Goal: Task Accomplishment & Management: Manage account settings

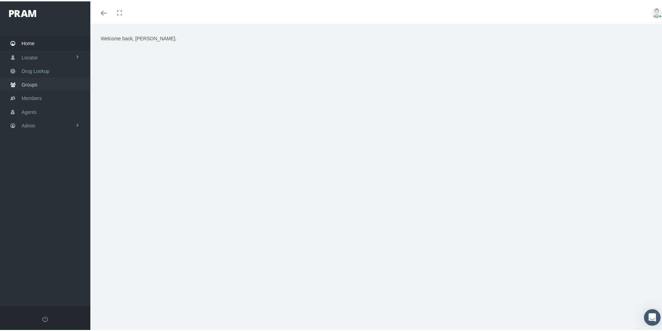
click at [25, 84] on span "Groups" at bounding box center [30, 83] width 16 height 13
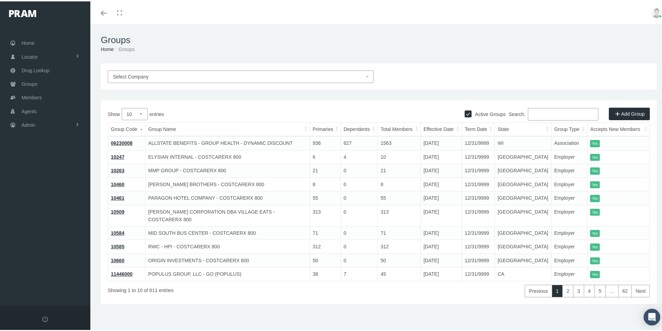
drag, startPoint x: 229, startPoint y: 36, endPoint x: 190, endPoint y: 33, distance: 39.1
click at [229, 36] on h1 "Groups" at bounding box center [379, 38] width 556 height 11
click at [422, 301] on div "Select Company Active Groups Add Group Show 10 25 50 100 entries Search: Group …" at bounding box center [378, 193] width 577 height 262
click at [31, 96] on span "Members" at bounding box center [32, 96] width 20 height 13
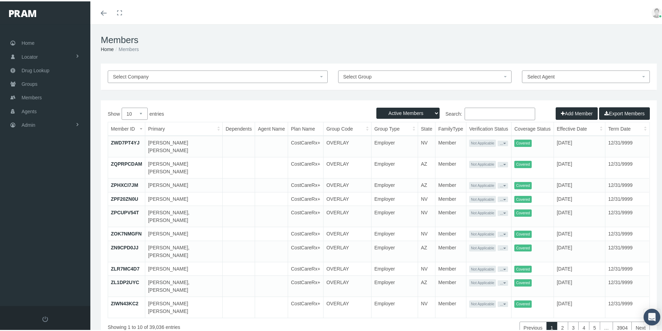
click at [470, 112] on input "Search:" at bounding box center [500, 112] width 71 height 13
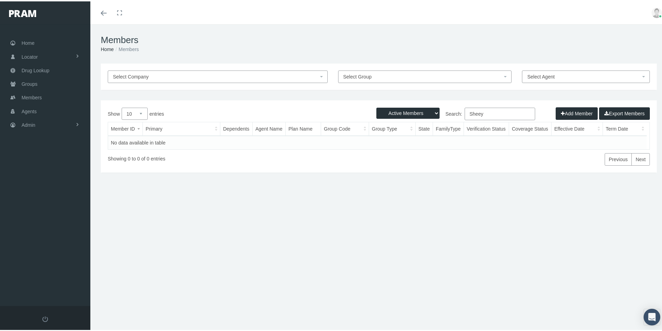
drag, startPoint x: 484, startPoint y: 112, endPoint x: 452, endPoint y: 124, distance: 34.9
click at [452, 123] on div "Show 10 25 50 100 entries Search: Sheey Member ID Primary Dependents Agent Name…" at bounding box center [379, 135] width 542 height 58
type input "A"
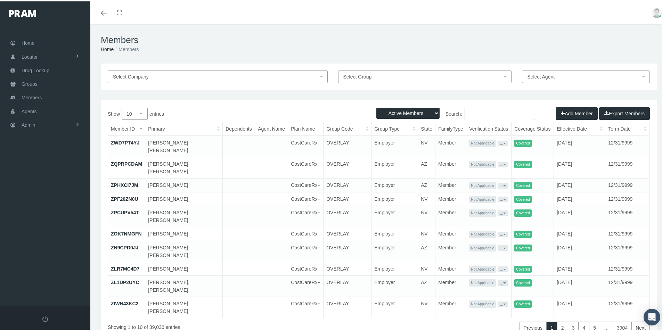
click at [255, 276] on td at bounding box center [271, 285] width 33 height 21
drag, startPoint x: 348, startPoint y: 38, endPoint x: 307, endPoint y: 46, distance: 42.1
click at [348, 36] on h1 "Members" at bounding box center [379, 38] width 556 height 11
drag, startPoint x: 470, startPoint y: 115, endPoint x: 474, endPoint y: 112, distance: 5.2
click at [470, 114] on input "Search:" at bounding box center [500, 112] width 71 height 13
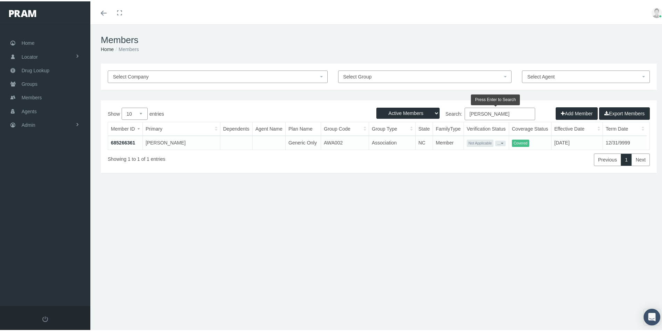
type input "sheehy"
click at [273, 306] on div "Members Home Members Select Company Select Group Select Agent Loading... Active…" at bounding box center [378, 181] width 577 height 316
drag, startPoint x: 25, startPoint y: 82, endPoint x: 25, endPoint y: 89, distance: 6.6
click at [25, 82] on span "Groups" at bounding box center [30, 82] width 16 height 13
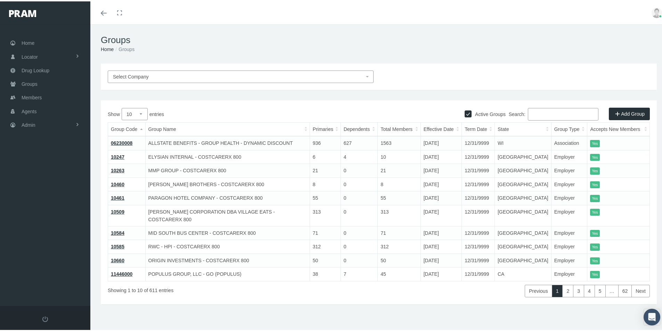
click at [536, 111] on input "Search:" at bounding box center [563, 113] width 71 height 13
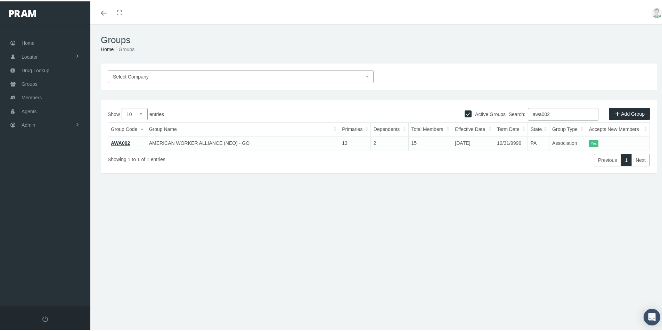
type input "awa002"
drag, startPoint x: 122, startPoint y: 143, endPoint x: 123, endPoint y: 149, distance: 6.3
click at [122, 143] on link "AWA002" at bounding box center [120, 142] width 19 height 6
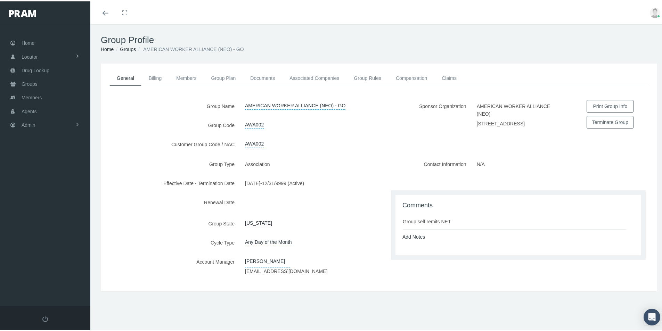
drag, startPoint x: 150, startPoint y: 124, endPoint x: 150, endPoint y: 117, distance: 6.6
click at [150, 123] on label "Group Code" at bounding box center [170, 124] width 139 height 12
click at [415, 238] on link "Add Notes" at bounding box center [414, 236] width 23 height 6
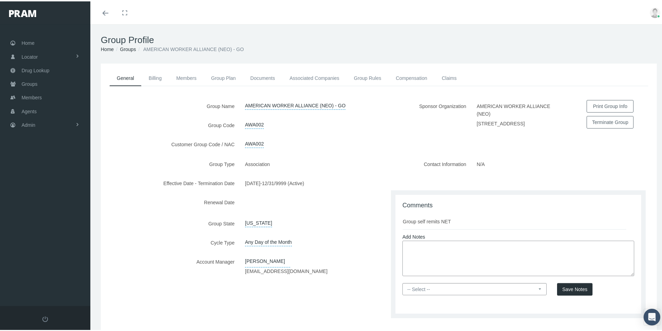
click at [408, 252] on textarea at bounding box center [519, 256] width 232 height 35
click at [563, 259] on textarea "Member Fulfillment is not done by PRAM - Members ID cards are available 24/7 on…" at bounding box center [519, 256] width 232 height 35
type textarea "Member Fulfillment is not done by PRAM - Members ID cards are available 24/7 on…"
click at [535, 293] on select "-- Select -- PRAM Only Everyone" at bounding box center [475, 288] width 144 height 12
select select "0"
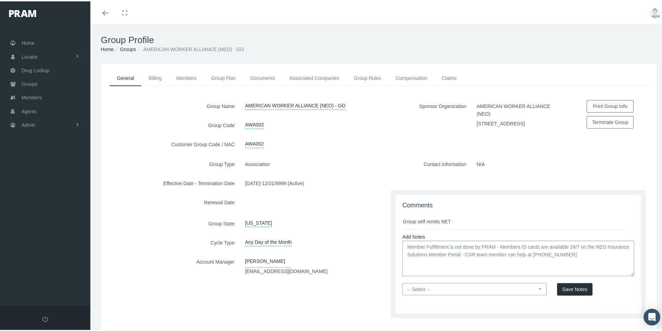
click at [403, 287] on select "-- Select -- PRAM Only Everyone" at bounding box center [475, 288] width 144 height 12
click at [587, 261] on textarea "Member Fulfillment is not done by PRAM - Members ID cards are available 24/7 on…" at bounding box center [519, 256] width 232 height 35
click at [614, 258] on textarea "Member Fulfillment is not done by PRAM - Members ID cards are available 24/7 on…" at bounding box center [519, 256] width 232 height 35
click at [473, 269] on textarea "Member Fulfillment is not done by PRAM - Members ID cards are available 24/7 on…" at bounding box center [519, 256] width 232 height 35
type textarea "Member Fulfillment is not done by PRAM - Members ID cards are available 24/7 on…"
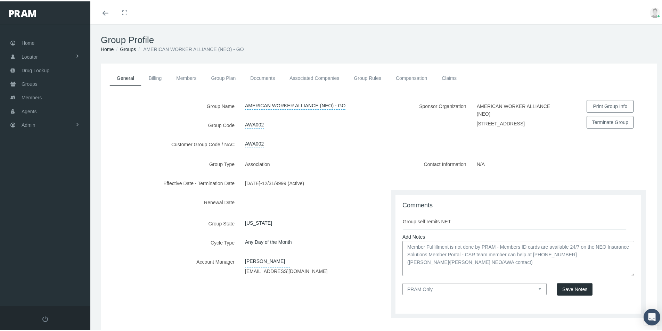
click at [534, 294] on select "-- Select -- PRAM Only Everyone" at bounding box center [475, 288] width 144 height 12
click at [403, 287] on select "-- Select -- PRAM Only Everyone" at bounding box center [475, 288] width 144 height 12
click at [575, 291] on span "Save Notes" at bounding box center [574, 288] width 25 height 6
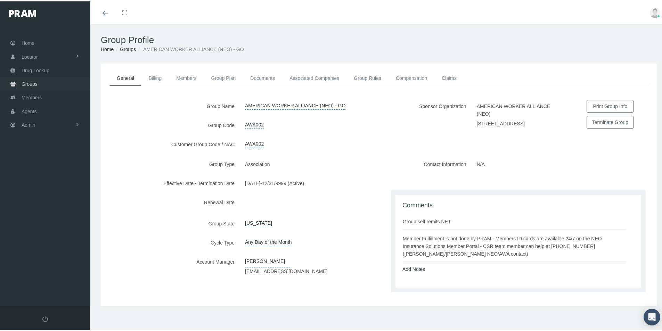
click at [27, 84] on span "Groups" at bounding box center [30, 82] width 16 height 13
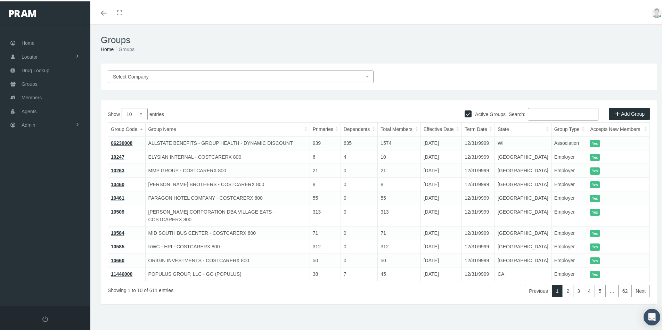
drag, startPoint x: 534, startPoint y: 113, endPoint x: 537, endPoint y: 115, distance: 4.0
click at [534, 114] on input "Search:" at bounding box center [563, 113] width 71 height 13
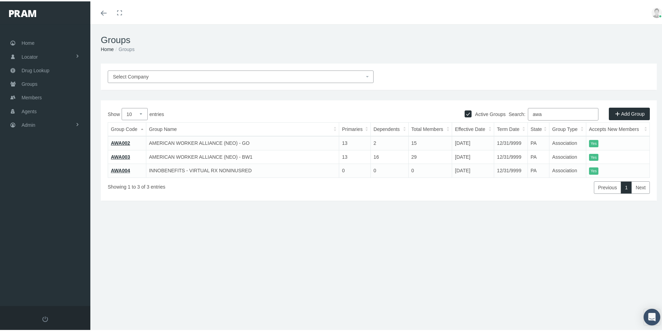
type input "awa"
click at [126, 142] on link "AWA002" at bounding box center [120, 142] width 19 height 6
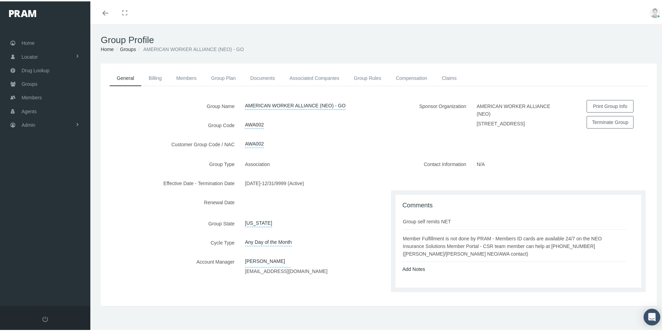
click at [417, 255] on div "Member Fulfillment is not done by PRAM - Members ID cards are available 24/7 on…" at bounding box center [515, 245] width 224 height 23
drag, startPoint x: 400, startPoint y: 242, endPoint x: 490, endPoint y: 258, distance: 91.4
click at [490, 257] on div "Member Fulfillment is not done by PRAM - Members ID cards are available 24/7 on…" at bounding box center [515, 245] width 224 height 23
copy div "Member Fulfillment is not done by PRAM - Members ID cards are available 24/7 on…"
click at [128, 48] on link "Groups" at bounding box center [128, 48] width 16 height 6
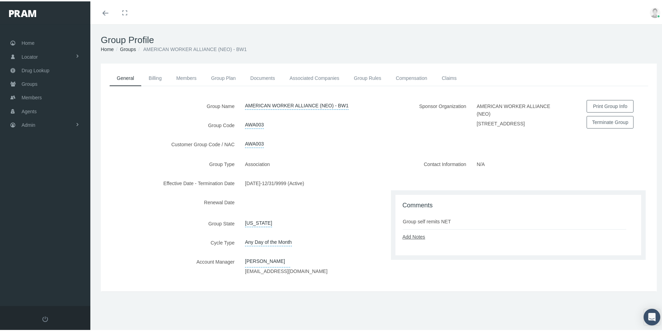
click at [416, 238] on link "Add Notes" at bounding box center [414, 236] width 23 height 6
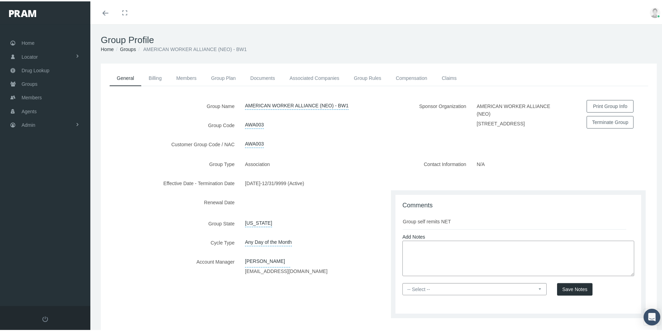
paste textarea "Member Fulfillment is not done by PRAM - Members ID cards are available 24/7 on…"
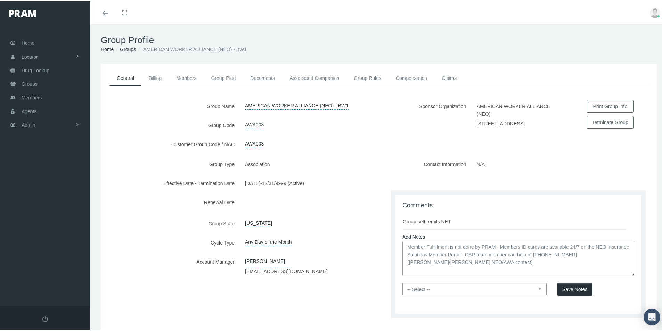
type textarea "Member Fulfillment is not done by PRAM - Members ID cards are available 24/7 on…"
click at [538, 293] on select "-- Select -- PRAM Only Everyone" at bounding box center [475, 288] width 144 height 12
select select "0"
click at [403, 287] on select "-- Select -- PRAM Only Everyone" at bounding box center [475, 288] width 144 height 12
click at [571, 291] on span "Save Notes" at bounding box center [574, 288] width 25 height 6
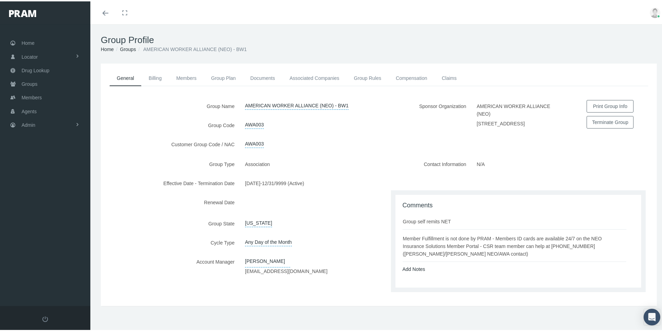
click at [184, 289] on div "Group Type Association Effective Date - Termination Date 06/01/2023 - 12/31/999…" at bounding box center [240, 227] width 278 height 141
click at [227, 305] on div "General Billing Members Group Plan Documents Associated Companies Enrollment Hi…" at bounding box center [379, 183] width 556 height 243
click at [28, 122] on span "Admin" at bounding box center [29, 123] width 14 height 13
click at [40, 240] on span "Eligibility File Uploads" at bounding box center [52, 241] width 47 height 12
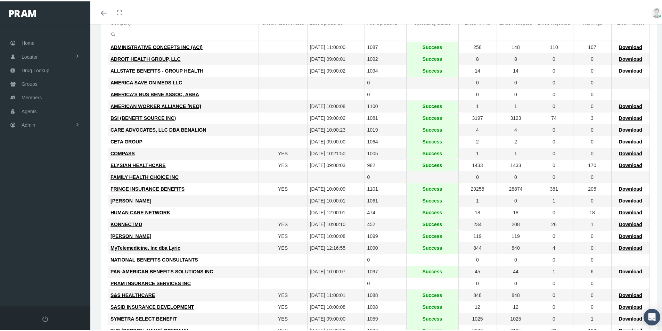
scroll to position [104, 0]
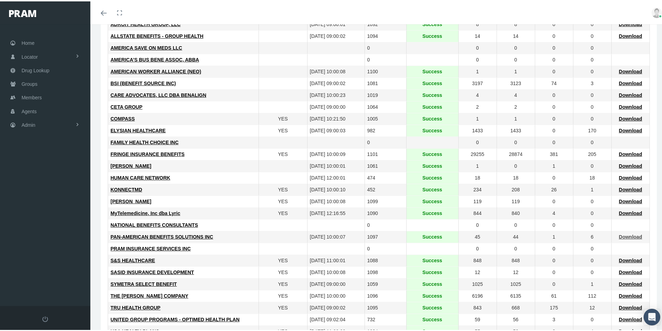
click at [628, 236] on span "Download" at bounding box center [630, 236] width 23 height 6
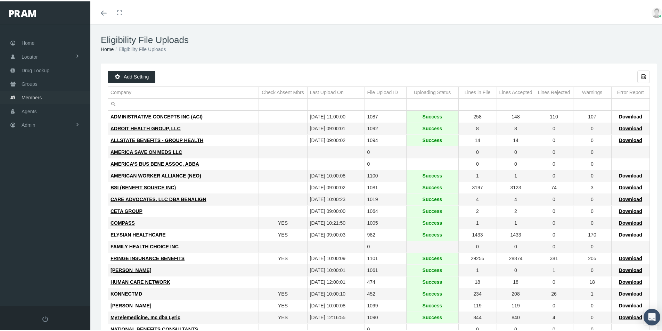
drag, startPoint x: 31, startPoint y: 96, endPoint x: 91, endPoint y: 124, distance: 66.5
click at [31, 96] on span "Members" at bounding box center [32, 96] width 20 height 13
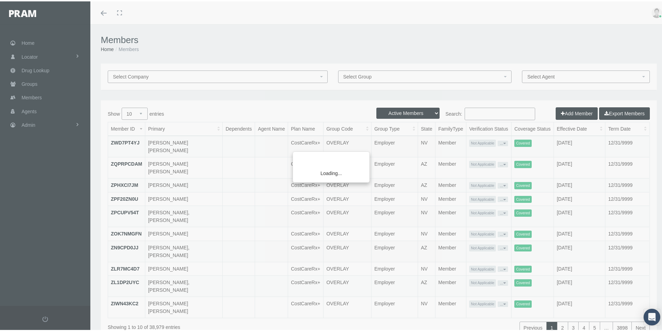
click at [472, 111] on div "Loading..." at bounding box center [331, 165] width 662 height 331
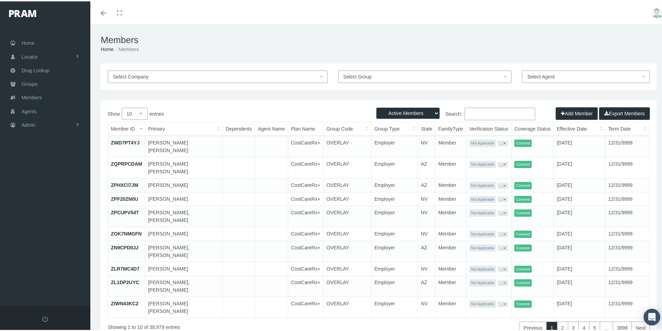
paste input "SE00331018"
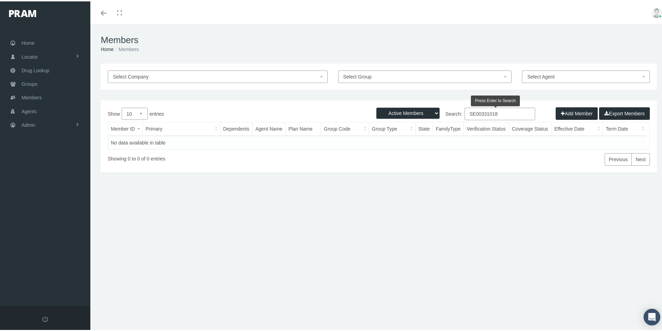
type input "SE00331018"
click at [432, 113] on select "Active Members Terminated Members Active & Terminated" at bounding box center [407, 111] width 63 height 11
select select "3"
click at [376, 106] on select "Active Members Terminated Members Active & Terminated" at bounding box center [407, 111] width 63 height 11
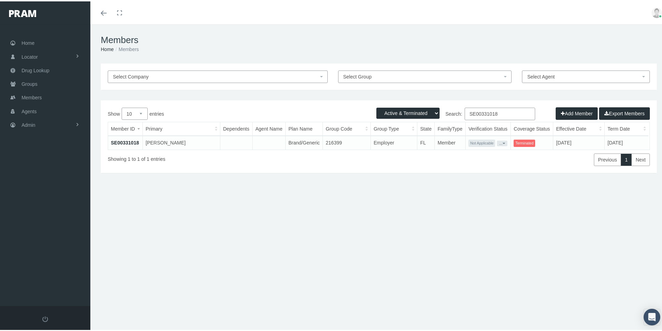
click at [122, 140] on link "SE00331018" at bounding box center [125, 142] width 28 height 6
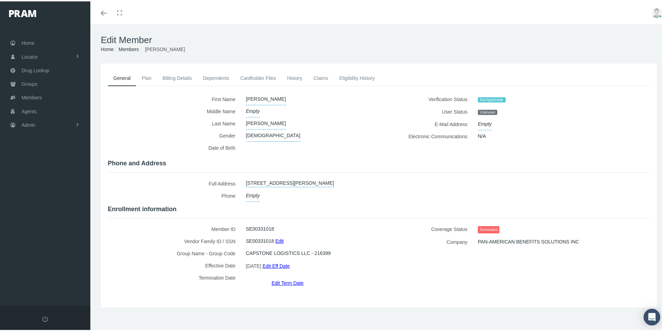
click at [284, 261] on link "Edit Eff Date" at bounding box center [275, 265] width 27 height 10
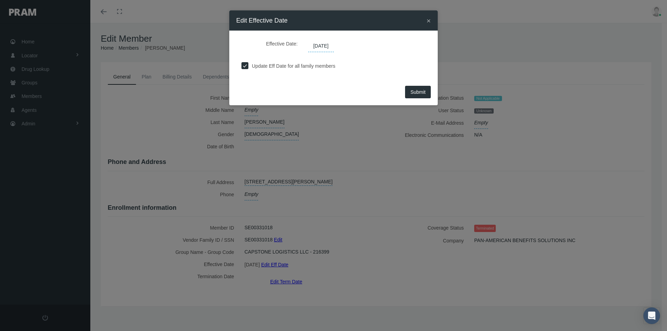
click at [428, 20] on span "×" at bounding box center [429, 21] width 4 height 8
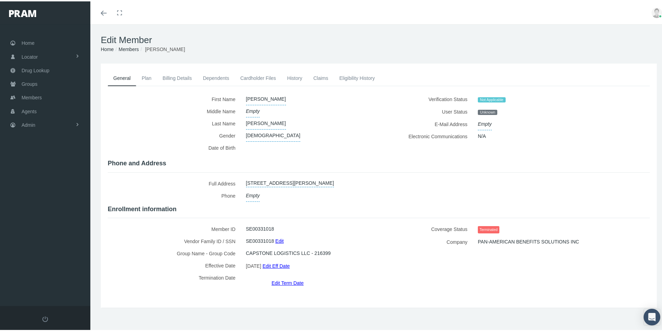
click at [218, 75] on link "Dependents" at bounding box center [216, 76] width 38 height 15
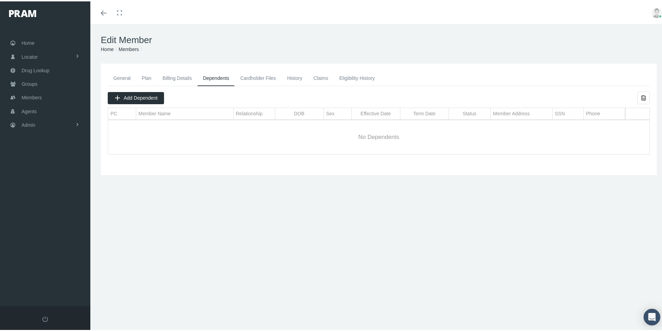
click at [124, 76] on link "General" at bounding box center [122, 76] width 29 height 15
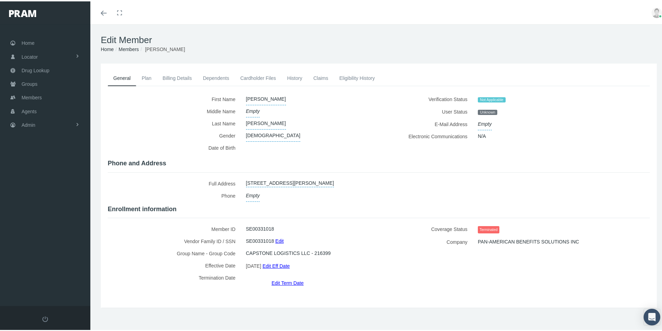
click at [283, 261] on link "Edit Eff Date" at bounding box center [275, 265] width 27 height 10
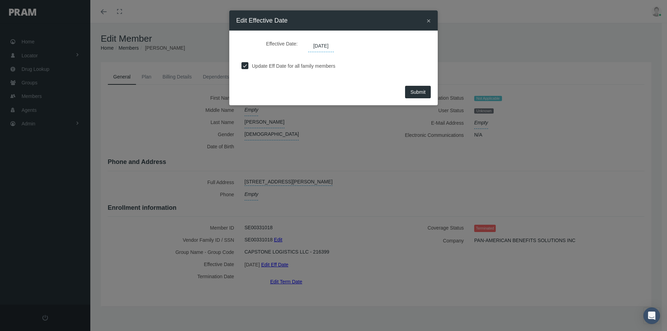
drag, startPoint x: 245, startPoint y: 65, endPoint x: 291, endPoint y: 56, distance: 47.0
click at [245, 64] on input "checkbox" at bounding box center [245, 65] width 7 height 7
checkbox input "false"
click at [332, 44] on span "03/01/2025" at bounding box center [321, 46] width 26 height 12
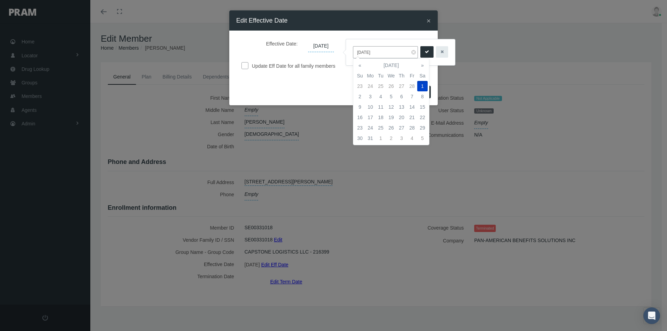
drag, startPoint x: 383, startPoint y: 53, endPoint x: 349, endPoint y: 55, distance: 34.5
click at [349, 55] on div "03/01/2025" at bounding box center [400, 52] width 109 height 26
type input "09/01/2025"
click at [371, 86] on td "1" at bounding box center [370, 86] width 10 height 10
click at [427, 49] on icon "submit" at bounding box center [427, 52] width 4 height 7
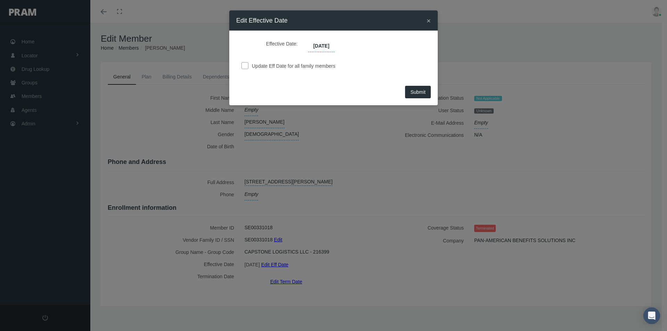
drag, startPoint x: 415, startPoint y: 92, endPoint x: 415, endPoint y: 159, distance: 67.1
click at [415, 92] on span "Submit" at bounding box center [418, 92] width 15 height 6
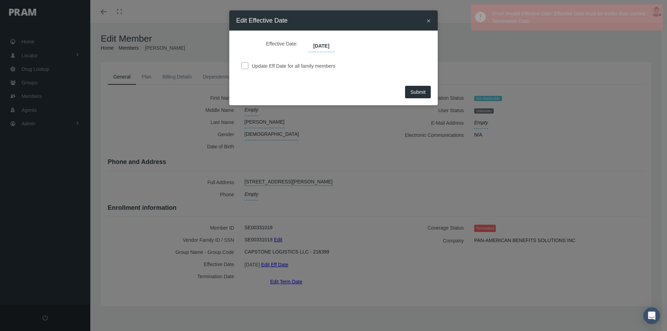
click at [413, 94] on span "Submit" at bounding box center [418, 92] width 15 height 6
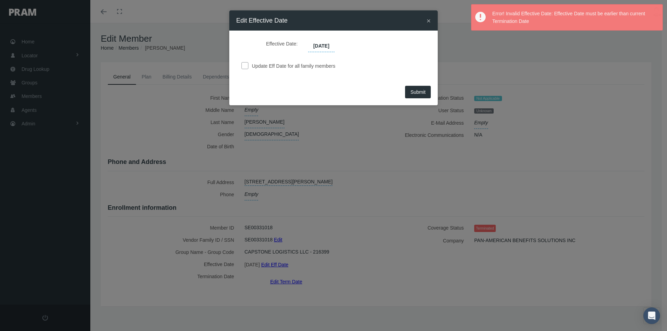
click at [428, 19] on span "×" at bounding box center [429, 21] width 4 height 8
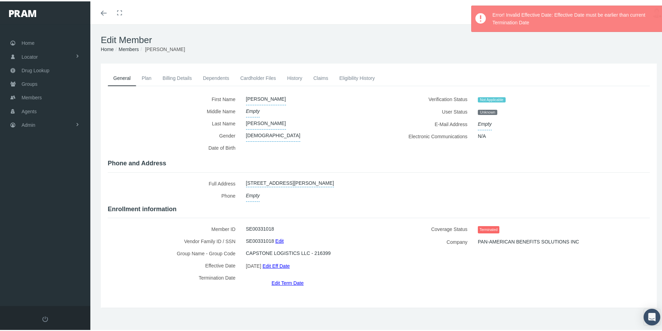
click at [286, 277] on link "Edit Term Date" at bounding box center [287, 282] width 32 height 10
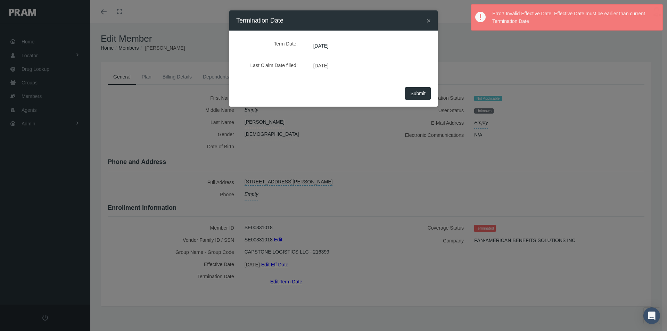
click at [334, 44] on span "08/31/2025" at bounding box center [321, 46] width 26 height 12
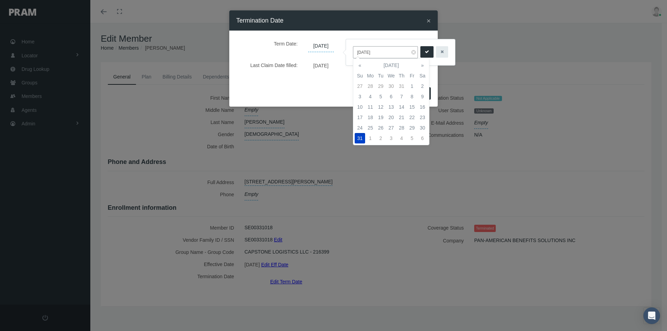
drag, startPoint x: 383, startPoint y: 52, endPoint x: 371, endPoint y: 77, distance: 27.5
click at [351, 58] on div "08/31/2025" at bounding box center [400, 52] width 109 height 26
type input "12/31/2039"
click at [427, 52] on icon "submit" at bounding box center [427, 52] width 4 height 7
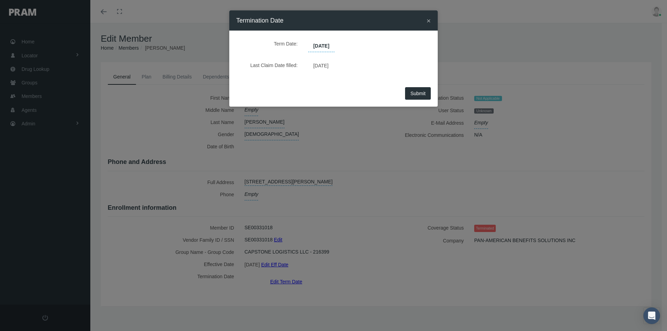
click at [418, 91] on span "Submit" at bounding box center [418, 94] width 15 height 6
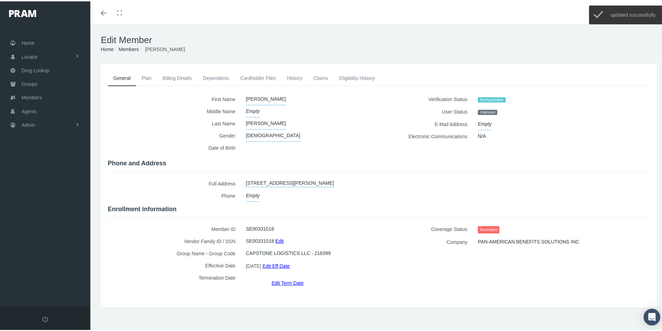
click at [281, 262] on link "Edit Eff Date" at bounding box center [275, 265] width 27 height 10
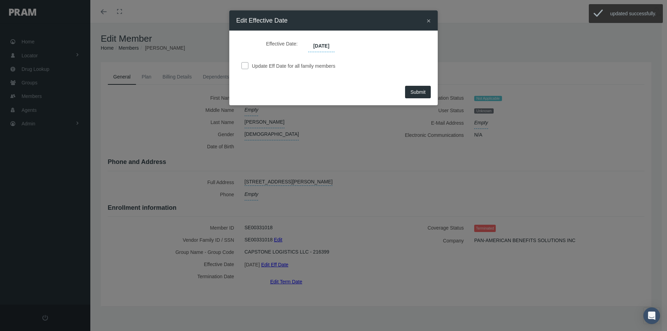
click at [415, 92] on span "Submit" at bounding box center [418, 92] width 15 height 6
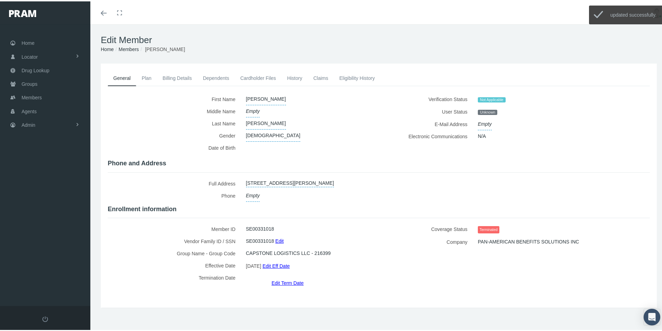
click at [293, 76] on link "History" at bounding box center [295, 76] width 26 height 15
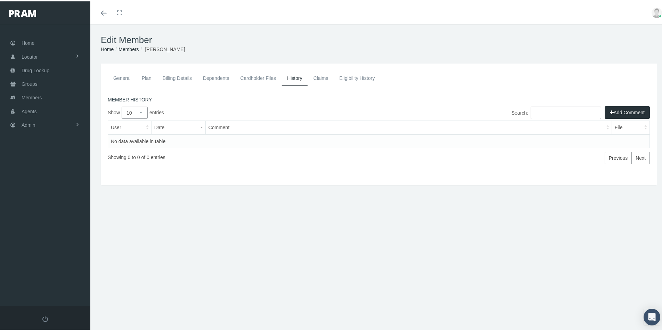
click at [612, 111] on button "Add Comment" at bounding box center [627, 111] width 45 height 13
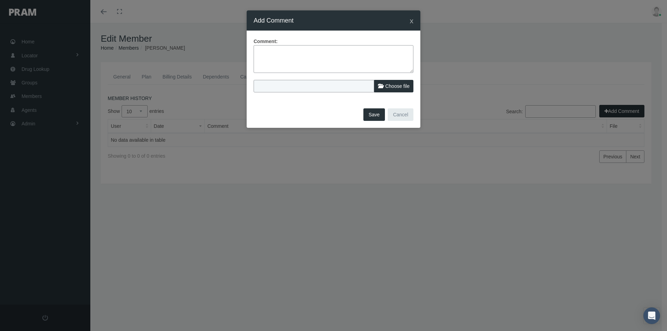
click at [265, 50] on textarea at bounding box center [334, 59] width 160 height 28
type textarea "Updated record came over on file dated 09/17/2025 with no group code - manually…"
click at [332, 102] on div "Comment: Updated record came over on file dated 09/17/2025 with no group code -…" at bounding box center [334, 69] width 174 height 76
click at [371, 115] on button "Save" at bounding box center [375, 114] width 22 height 13
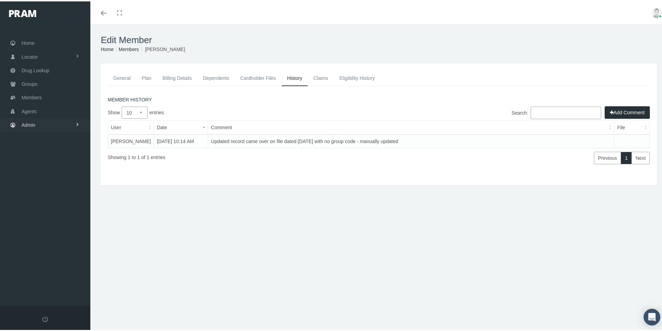
click at [35, 123] on link "Admin" at bounding box center [45, 124] width 90 height 14
click at [43, 242] on span "Eligibility File Uploads" at bounding box center [52, 241] width 47 height 12
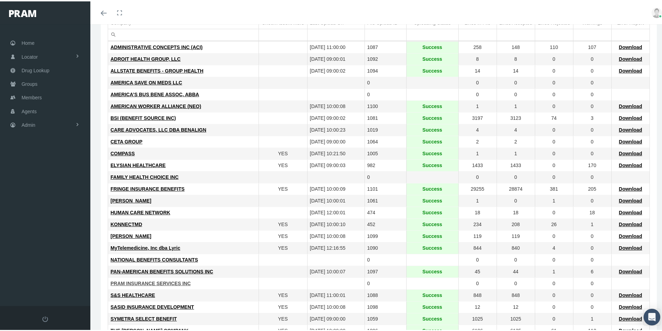
scroll to position [104, 0]
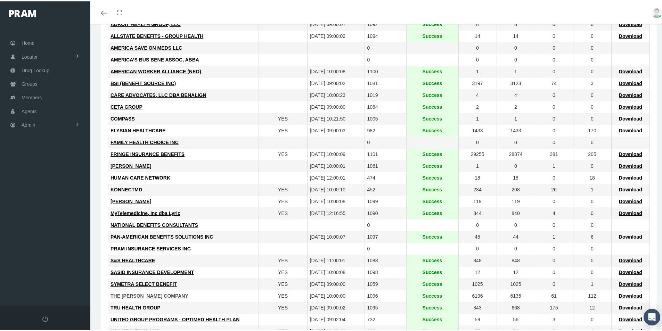
click at [130, 293] on span "THE [PERSON_NAME] COMPANY" at bounding box center [150, 295] width 78 height 6
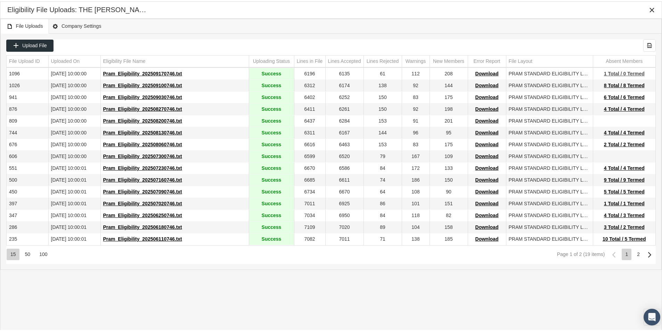
click at [612, 72] on span "1 Total / 0 Termed" at bounding box center [624, 73] width 41 height 6
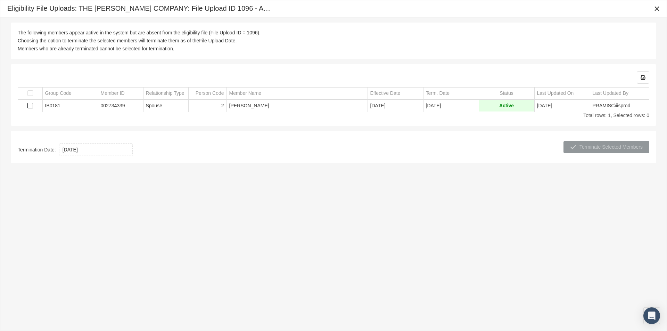
click at [31, 107] on span "Select row" at bounding box center [30, 106] width 6 height 6
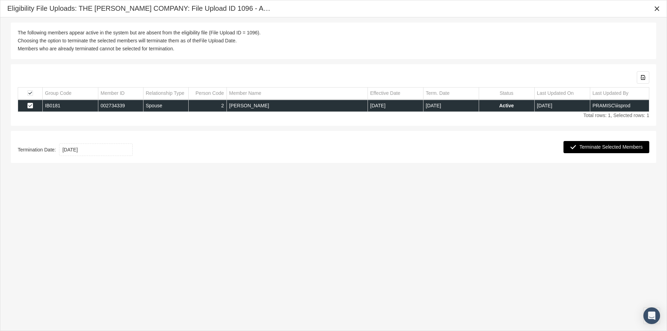
click at [603, 148] on span "Terminate Selected Members" at bounding box center [611, 147] width 63 height 6
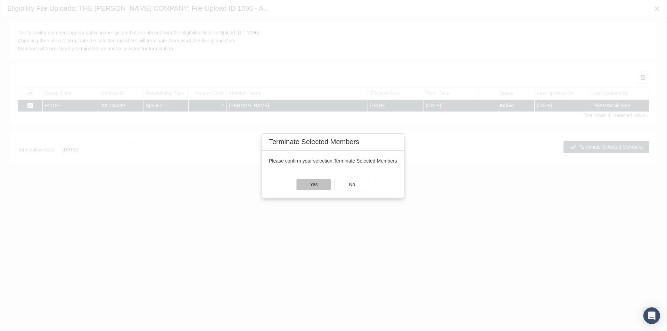
click at [319, 184] on div "Yes" at bounding box center [314, 184] width 34 height 11
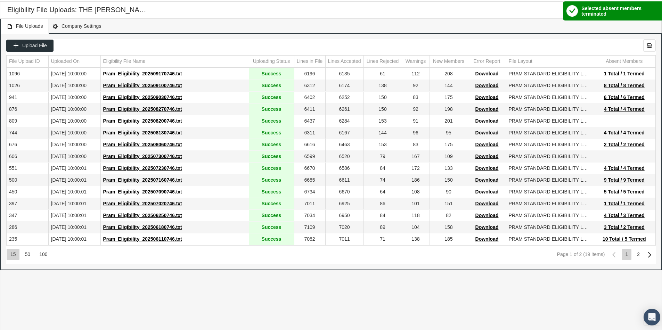
click at [650, 28] on div "File Uploads Company Settings" at bounding box center [330, 24] width 661 height 15
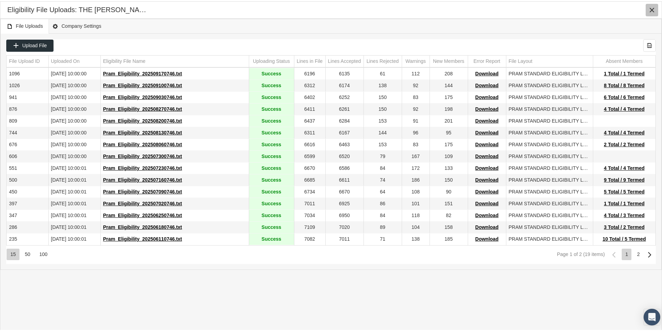
click at [651, 8] on icon "Close" at bounding box center [652, 9] width 6 height 6
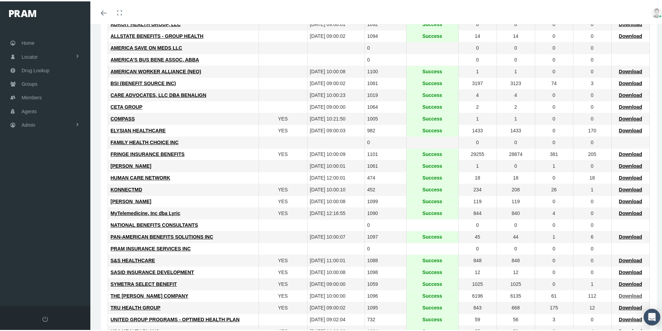
click at [623, 295] on span "Download" at bounding box center [630, 295] width 23 height 6
click at [223, 292] on div "THE LOOMIS COMPANY" at bounding box center [184, 295] width 146 height 7
click at [222, 280] on div "SYMETRA SELECT BENEFIT" at bounding box center [184, 283] width 146 height 7
click at [230, 278] on td "SYMETRA SELECT BENEFIT" at bounding box center [183, 283] width 151 height 12
click at [229, 286] on div "SYMETRA SELECT BENEFIT" at bounding box center [184, 283] width 146 height 7
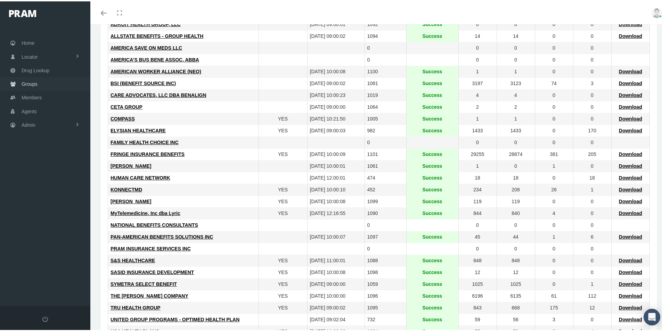
click at [32, 80] on span "Groups" at bounding box center [30, 82] width 16 height 13
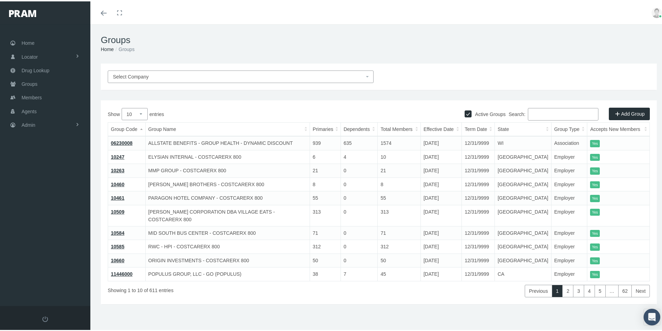
click at [531, 114] on input "Search:" at bounding box center [563, 113] width 71 height 13
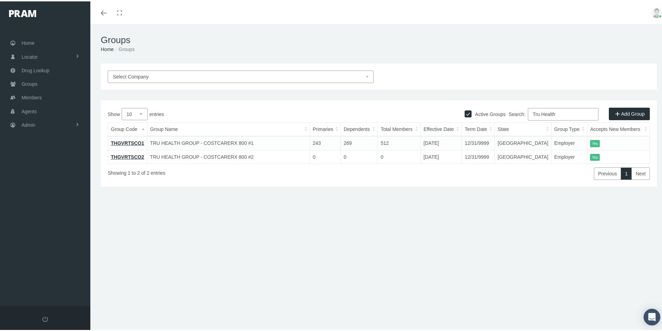
type input "Tru Health"
click at [124, 140] on link "THGVRTSCO1" at bounding box center [127, 142] width 33 height 6
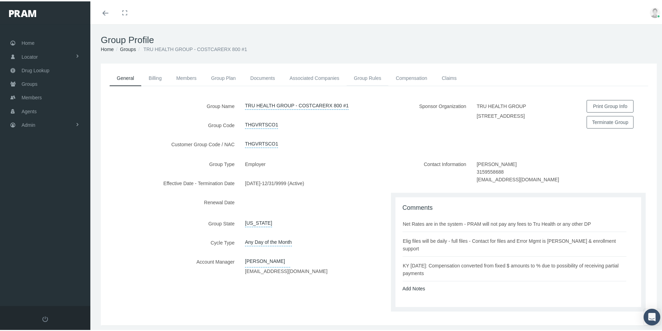
click at [361, 77] on link "Group Rules" at bounding box center [368, 76] width 42 height 15
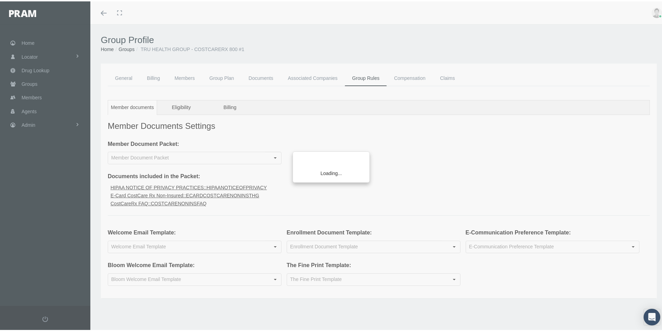
type input "Welcome Email Non-Insured CostCare Rx Group"
type input "RxEDO Non-insured CostCare Rx Tru Health Group"
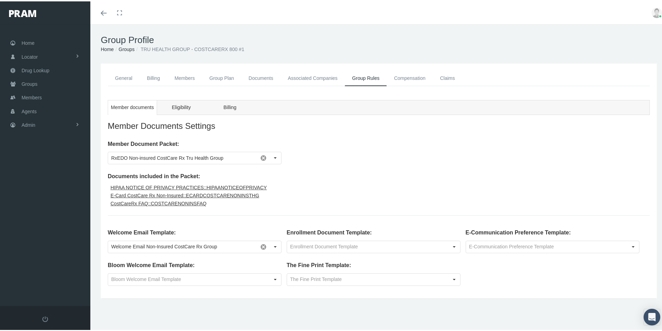
click at [156, 194] on span "E-Card CostCare Rx Non-Insured::ECARDCOSTCARENONINSTHG" at bounding box center [185, 195] width 149 height 6
click at [181, 77] on link "Members" at bounding box center [184, 77] width 35 height 16
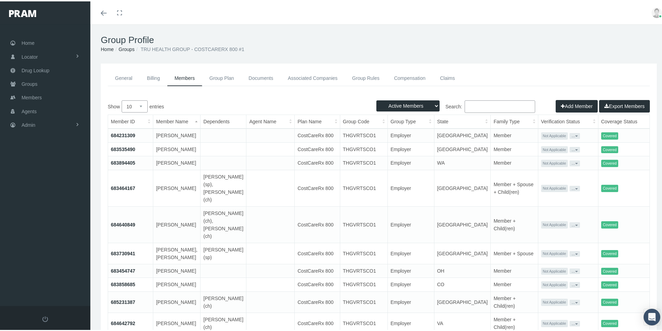
click at [124, 137] on link "684231309" at bounding box center [123, 134] width 24 height 6
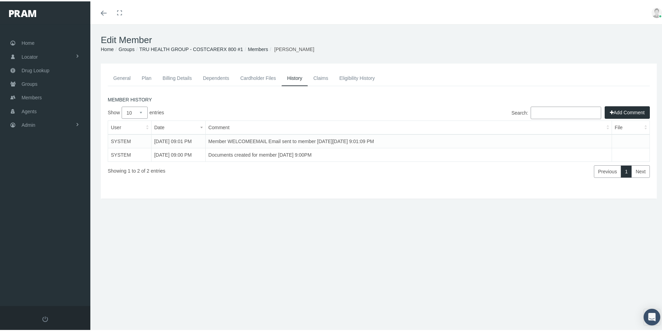
click at [255, 78] on link "Cardholder Files" at bounding box center [258, 76] width 47 height 15
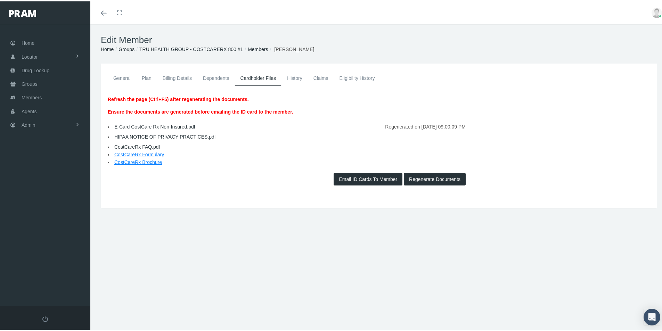
drag, startPoint x: 120, startPoint y: 75, endPoint x: 132, endPoint y: 83, distance: 14.1
click at [120, 75] on link "General" at bounding box center [122, 76] width 29 height 15
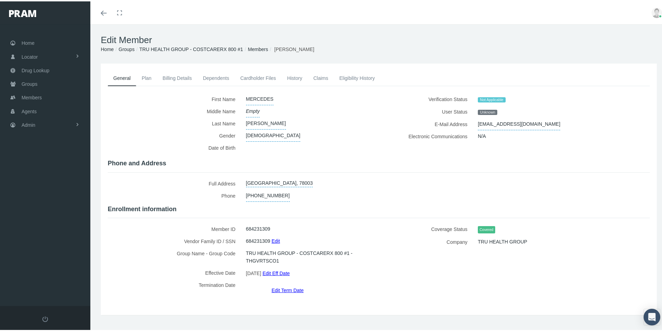
click at [259, 76] on link "Cardholder Files" at bounding box center [258, 76] width 47 height 15
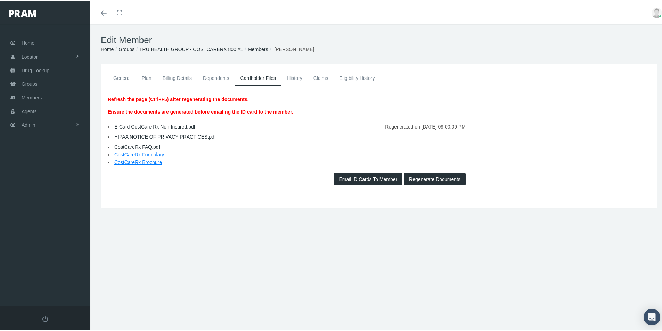
click at [125, 49] on link "Groups" at bounding box center [127, 48] width 16 height 6
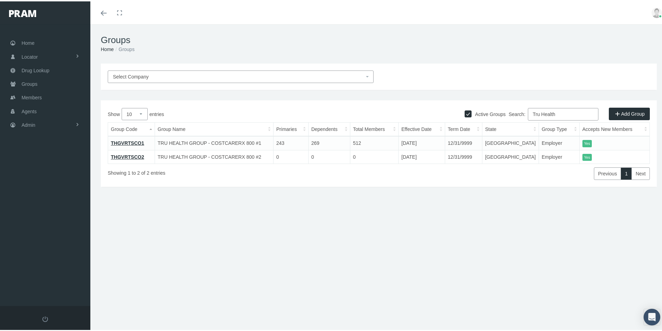
click at [123, 140] on link "THGVRTSCO1" at bounding box center [127, 142] width 33 height 6
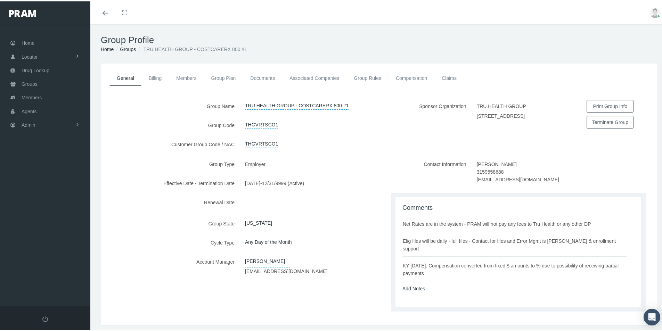
click at [258, 306] on div "Group Type Employer Effective Date - Termination Date [DATE] - 12/31/9999 (Acti…" at bounding box center [240, 237] width 278 height 161
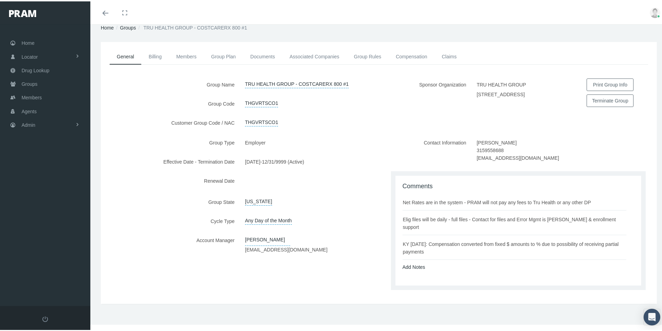
drag, startPoint x: 322, startPoint y: 268, endPoint x: 315, endPoint y: 268, distance: 7.3
click at [322, 268] on div "Group Type Employer Effective Date - Termination Date 01/01/2025 - 12/31/9999 (…" at bounding box center [240, 215] width 278 height 161
click at [133, 269] on div "Group Type Employer Effective Date - Termination Date 01/01/2025 - 12/31/9999 (…" at bounding box center [240, 215] width 278 height 161
click at [213, 282] on div "Group Type Employer Effective Date - Termination Date 01/01/2025 - 12/31/9999 (…" at bounding box center [240, 215] width 278 height 161
click at [24, 123] on span "Admin" at bounding box center [29, 123] width 14 height 13
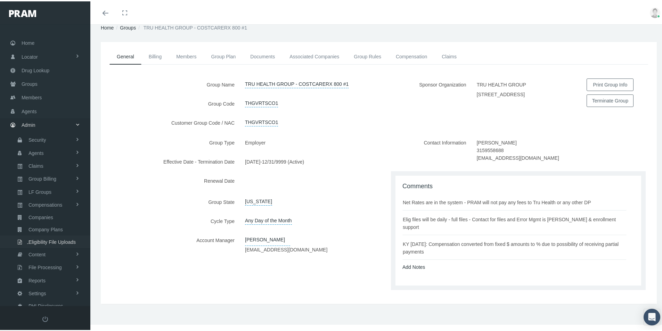
click at [43, 240] on span "Eligibility File Uploads" at bounding box center [52, 241] width 47 height 12
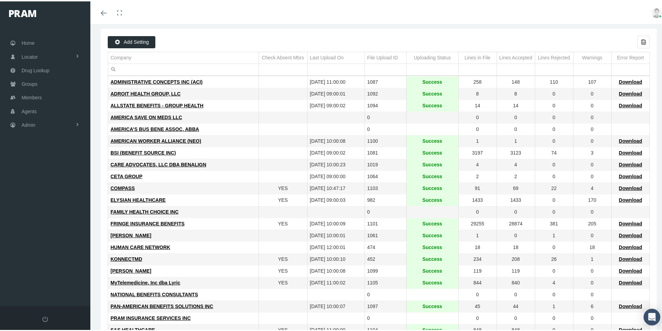
scroll to position [70, 0]
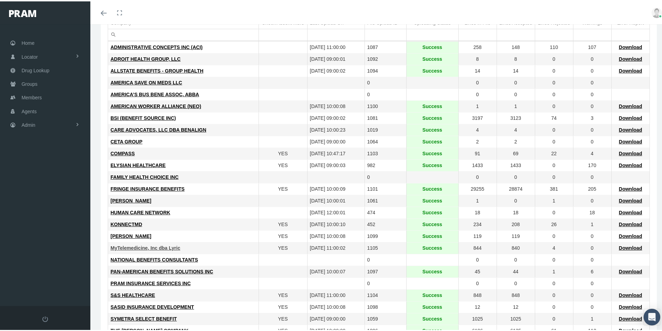
click at [147, 247] on span "MyTelemedicine, Inc dba Lyric" at bounding box center [146, 247] width 70 height 6
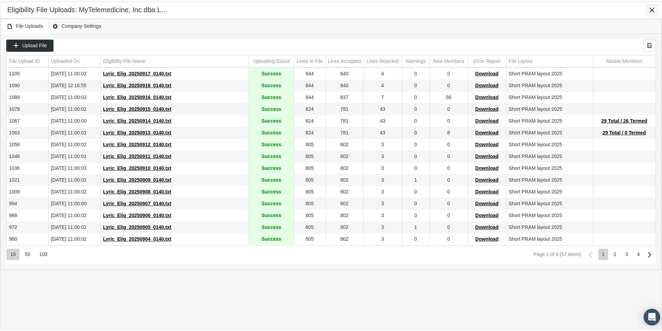
click at [652, 8] on icon "Close" at bounding box center [652, 9] width 6 height 6
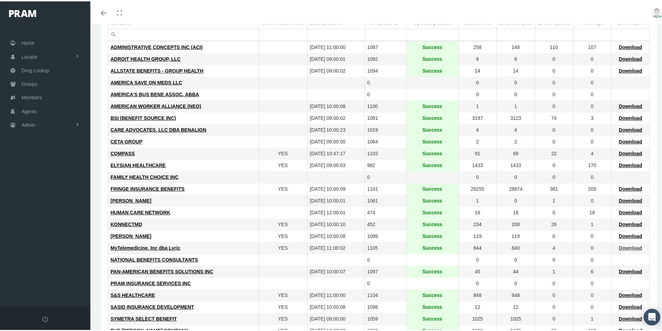
click at [626, 245] on span "Download" at bounding box center [630, 247] width 23 height 6
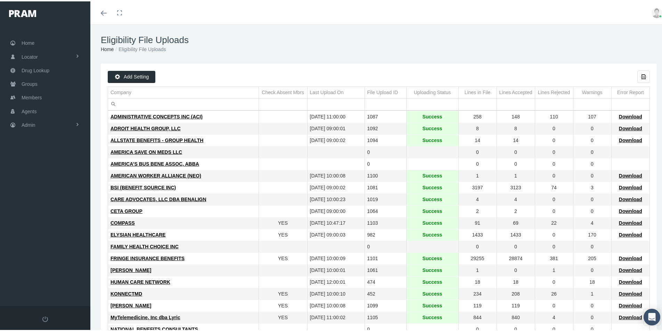
click at [215, 267] on div "[PERSON_NAME]" at bounding box center [184, 269] width 146 height 7
